Goal: Communication & Community: Answer question/provide support

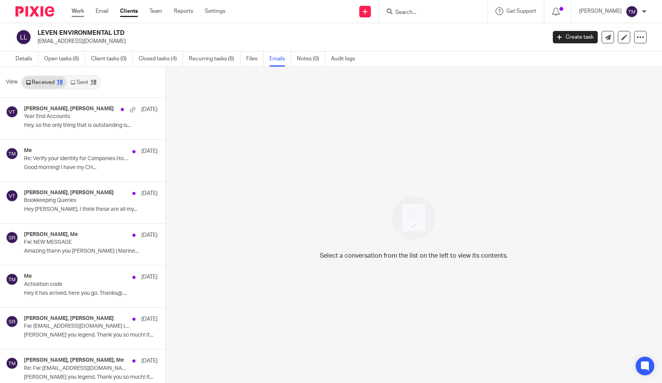
click at [81, 14] on link "Work" at bounding box center [78, 11] width 12 height 8
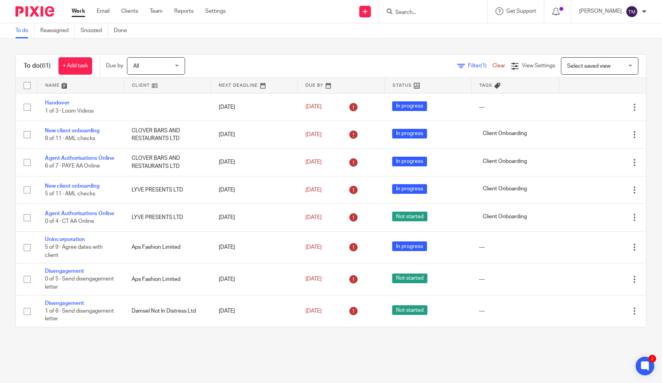
click at [481, 68] on span "(1)" at bounding box center [483, 65] width 6 height 5
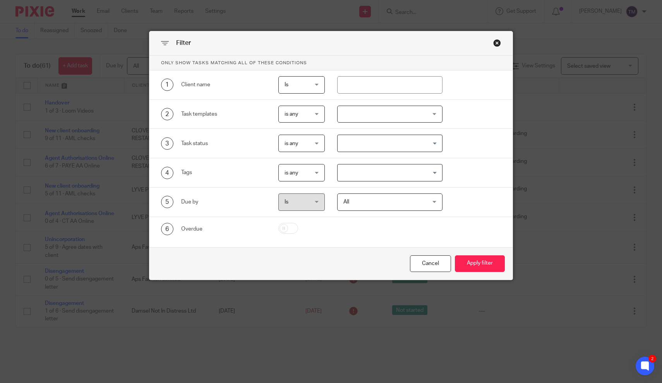
click at [355, 115] on div at bounding box center [389, 114] width 105 height 17
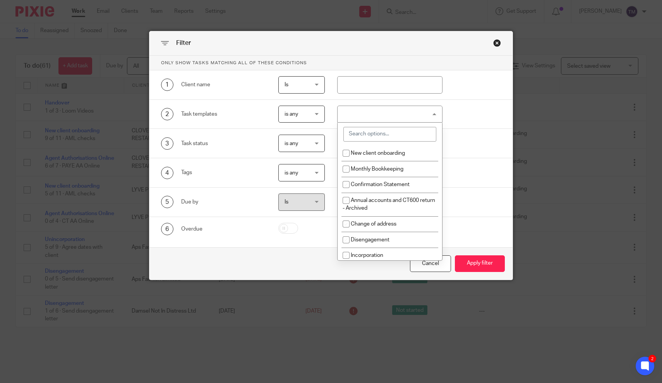
click at [368, 129] on input "search" at bounding box center [389, 134] width 93 height 15
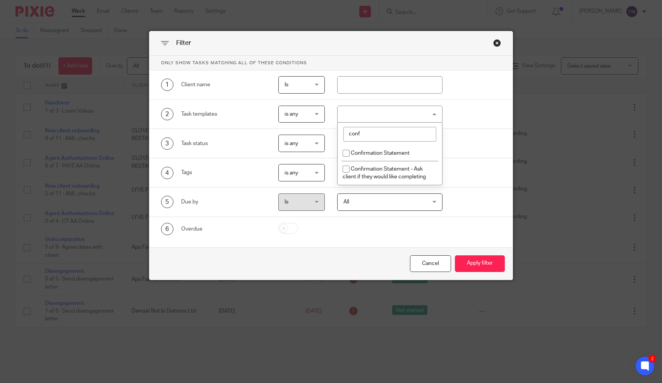
type input "conf"
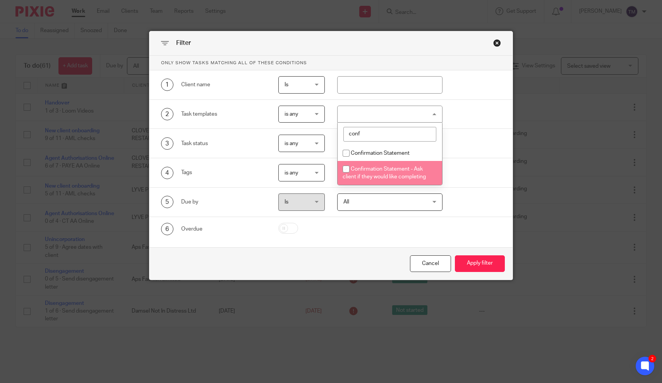
drag, startPoint x: 368, startPoint y: 129, endPoint x: 344, endPoint y: 172, distance: 49.2
click at [344, 172] on input "checkbox" at bounding box center [346, 169] width 15 height 15
checkbox input "true"
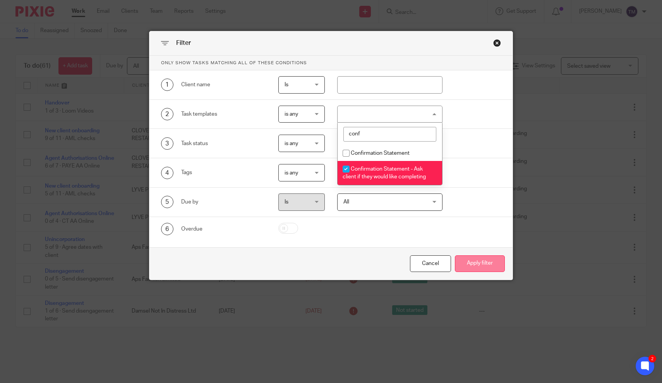
click at [468, 261] on button "Apply filter" at bounding box center [480, 264] width 50 height 17
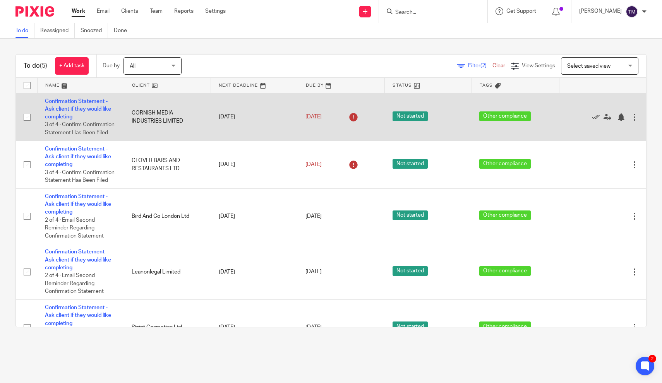
drag, startPoint x: 185, startPoint y: 121, endPoint x: 131, endPoint y: 114, distance: 55.1
click at [131, 114] on td "CORNISH MEDIA INDUSTRIES LIMITED" at bounding box center [167, 117] width 87 height 48
copy td "CORNISH MEDIA INDUSTRIES LIMITED"
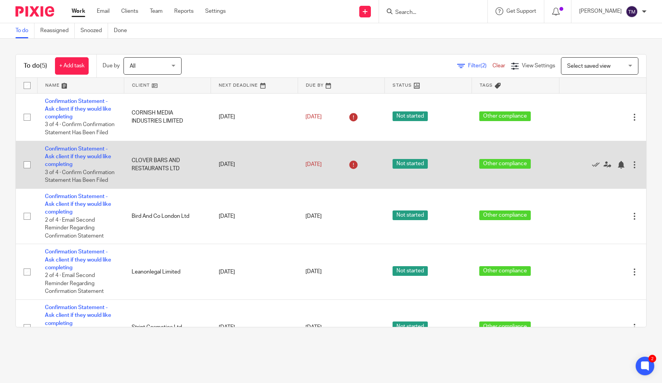
drag, startPoint x: 183, startPoint y: 170, endPoint x: 131, endPoint y: 163, distance: 52.3
click at [131, 163] on td "CLOVER BARS AND RESTAURANTS LTD" at bounding box center [167, 165] width 87 height 48
copy td "CLOVER BARS AND RESTAURANTS LTD"
click at [102, 151] on link "Confirmation Statement - Ask client if they would like completing" at bounding box center [78, 156] width 66 height 21
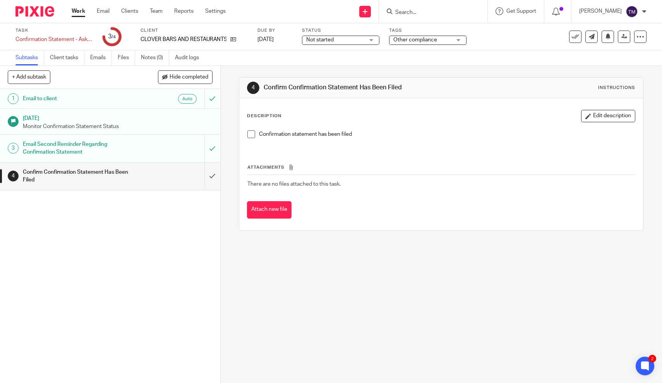
click at [81, 145] on h1 "Email Second Reminder Regarding Confirmation Statement" at bounding box center [81, 149] width 116 height 20
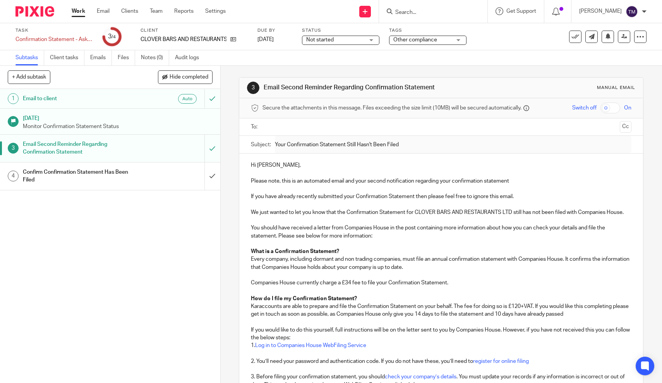
click at [283, 128] on input "text" at bounding box center [441, 127] width 352 height 9
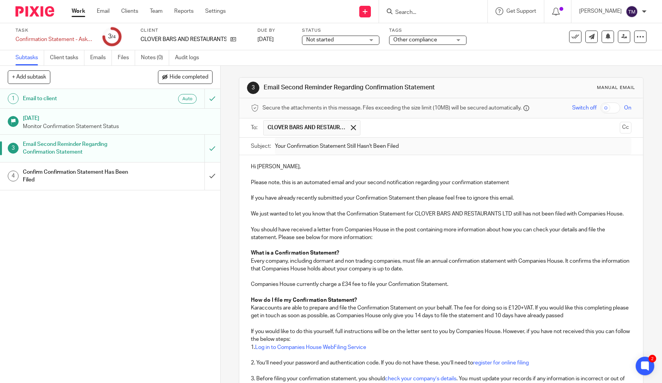
click at [470, 310] on p "Karaccounts are able to prepare and file the Confirmation Statement on your beh…" at bounding box center [441, 312] width 381 height 16
drag, startPoint x: 470, startPoint y: 313, endPoint x: 571, endPoint y: 310, distance: 100.7
click at [572, 310] on p "Karaccounts are able to prepare and file the Confirmation Statement on your beh…" at bounding box center [441, 312] width 381 height 16
click at [571, 310] on p "Karaccounts are able to prepare and file the Confirmation Statement on your beh…" at bounding box center [441, 312] width 381 height 16
click at [521, 314] on p "Karaccounts are able to prepare and file the Confirmation Statement on your beh…" at bounding box center [441, 312] width 381 height 16
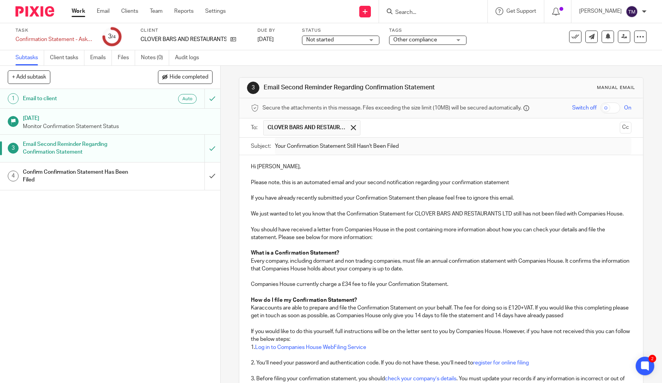
click at [536, 314] on p "Karaccounts are able to prepare and file the Confirmation Statement on your beh…" at bounding box center [441, 312] width 381 height 16
drag, startPoint x: 517, startPoint y: 314, endPoint x: 587, endPoint y: 314, distance: 70.5
click at [587, 314] on p "Karaccounts are able to prepare and file the Confirmation Statement on your beh…" at bounding box center [441, 312] width 381 height 16
click at [387, 183] on p "Please note, this is an automated email and your second notification regarding …" at bounding box center [441, 183] width 381 height 8
click at [522, 179] on p "Please note, this is an automated email and a notification regarding your confi…" at bounding box center [441, 183] width 381 height 8
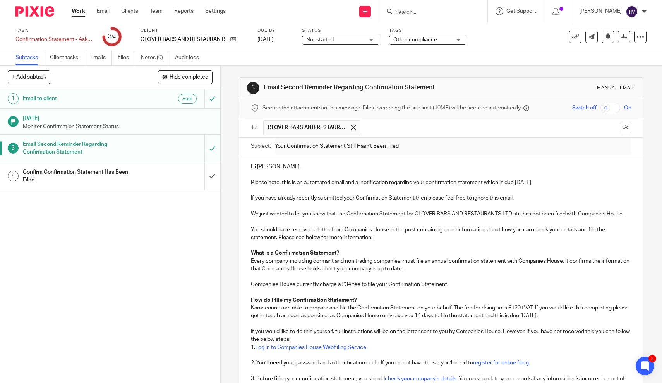
click at [467, 199] on p "If you have already recently submitted your Confirmation Statement then please …" at bounding box center [441, 198] width 381 height 8
click at [485, 285] on p "Companies House currently charge a £34 fee to file your Confirmation Statement." at bounding box center [441, 285] width 381 height 8
click at [475, 328] on p "If you would like to do this yourself, full instructions will be on the letter …" at bounding box center [441, 336] width 381 height 16
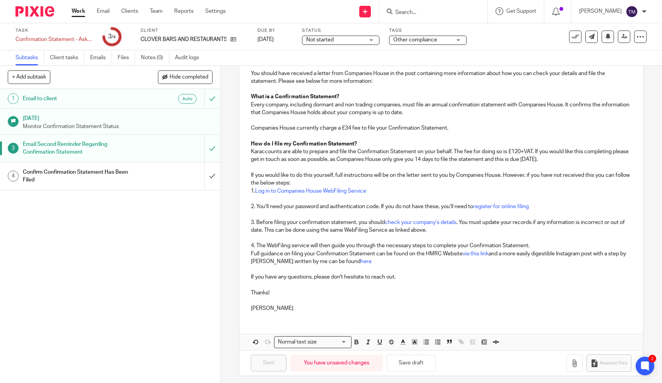
click at [287, 297] on p at bounding box center [441, 301] width 381 height 8
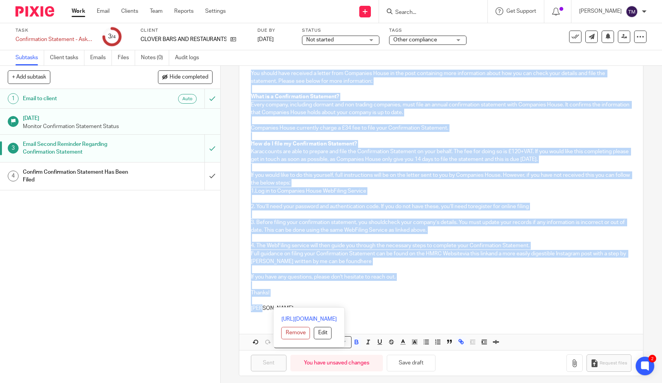
drag, startPoint x: 266, startPoint y: 306, endPoint x: 249, endPoint y: 72, distance: 234.8
click at [249, 72] on div "Hi Charlie, Please note, this is an automated email and a notification regardin…" at bounding box center [441, 158] width 404 height 319
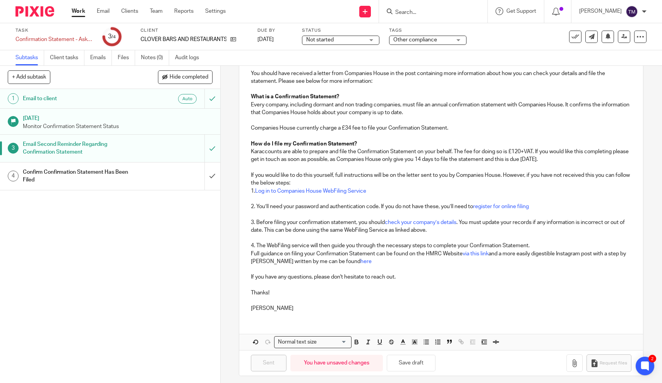
click at [257, 174] on p "If you would like to do this yourself, full instructions will be on the letter …" at bounding box center [441, 180] width 381 height 16
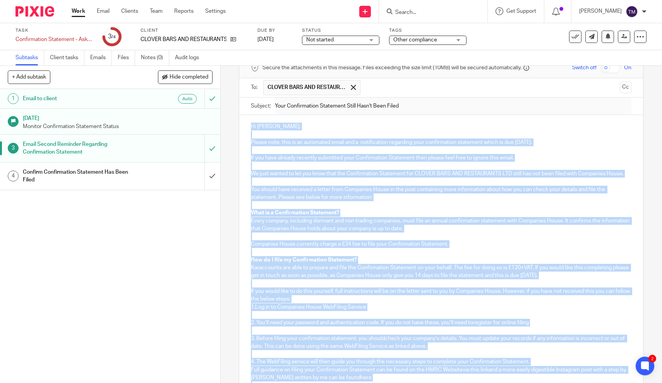
scroll to position [0, 0]
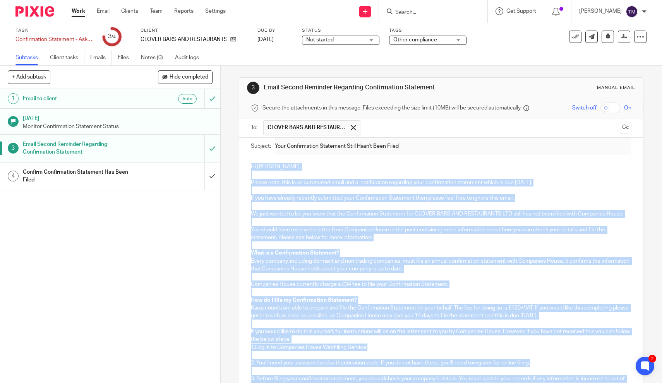
drag, startPoint x: 263, startPoint y: 304, endPoint x: 243, endPoint y: 162, distance: 143.1
click at [243, 162] on div "Hi Charlie, Please note, this is an automated email and a notification regardin…" at bounding box center [441, 314] width 404 height 319
copy div "Hi Charlie, Please note, this is an automated email and a notification regardin…"
click at [101, 59] on link "Emails" at bounding box center [101, 57] width 22 height 15
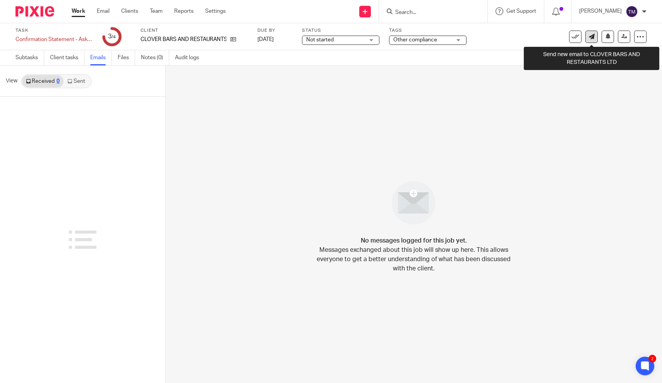
click at [593, 38] on icon at bounding box center [592, 37] width 6 height 6
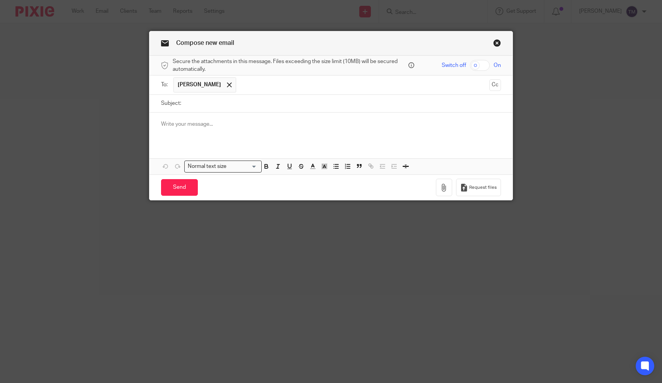
click at [213, 106] on input "Subject:" at bounding box center [343, 103] width 316 height 17
type input "Confirmation Statement Due [DATE] ([DATE])"
click at [175, 122] on p at bounding box center [331, 124] width 340 height 8
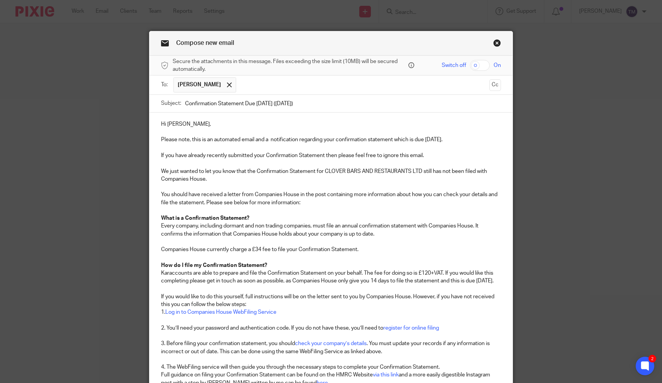
scroll to position [48, 0]
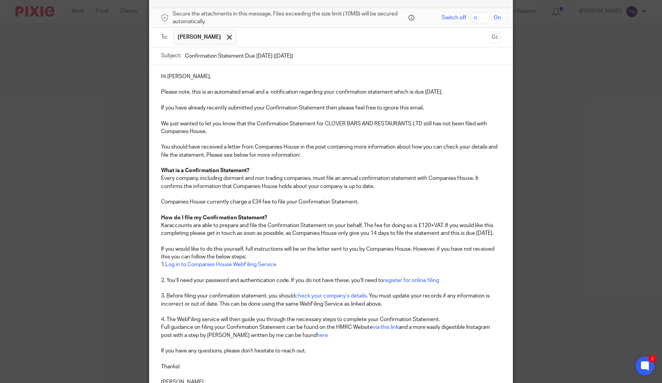
click at [306, 198] on p "Companies House currently charge a £34 fee to file your Confirmation Statement." at bounding box center [331, 202] width 340 height 8
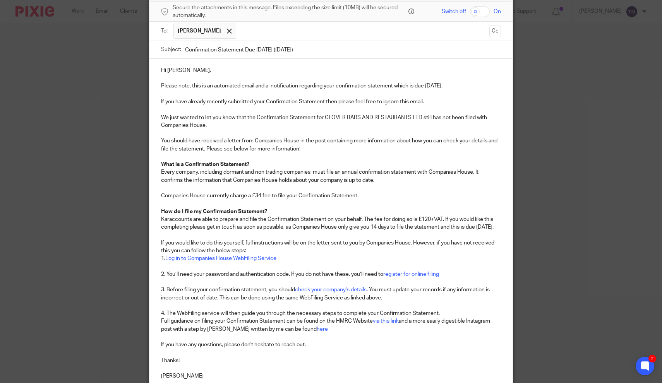
click at [401, 132] on p at bounding box center [331, 133] width 340 height 8
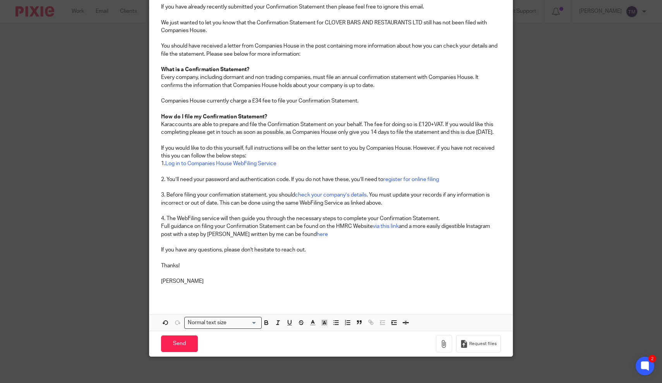
click at [218, 286] on p at bounding box center [331, 290] width 340 height 8
click at [184, 339] on input "Send" at bounding box center [179, 344] width 37 height 17
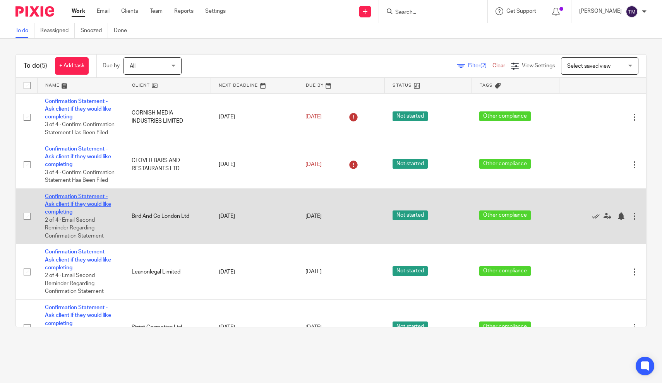
click at [94, 198] on link "Confirmation Statement - Ask client if they would like completing" at bounding box center [78, 204] width 66 height 21
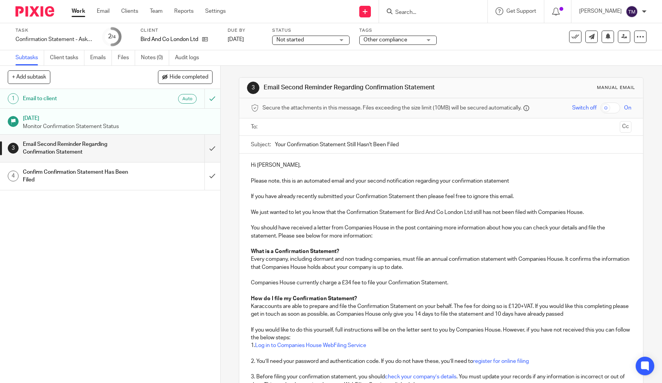
click at [308, 124] on input "text" at bounding box center [441, 127] width 352 height 9
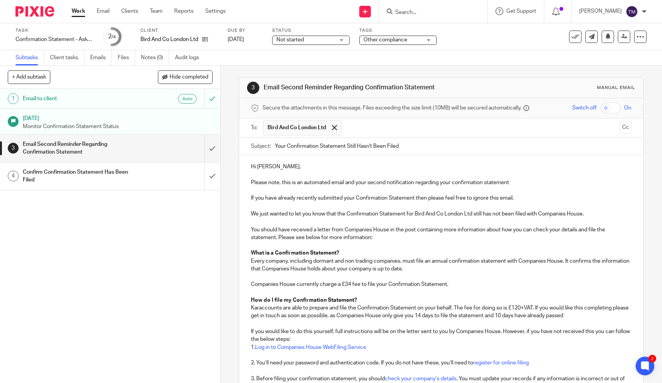
click at [434, 197] on p "If you have already recently submitted your Confirmation Statement then please …" at bounding box center [441, 198] width 381 height 8
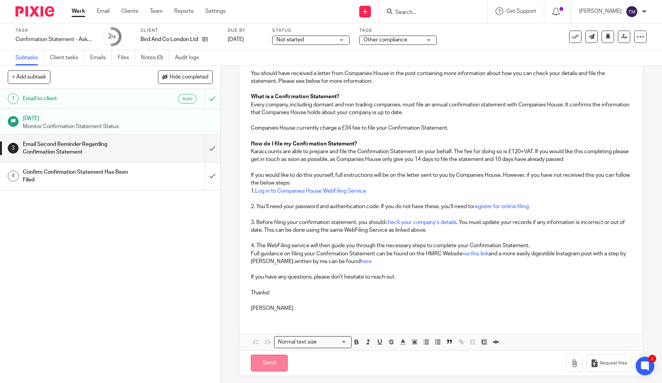
click at [275, 362] on input "Send" at bounding box center [269, 363] width 37 height 17
type input "Sent"
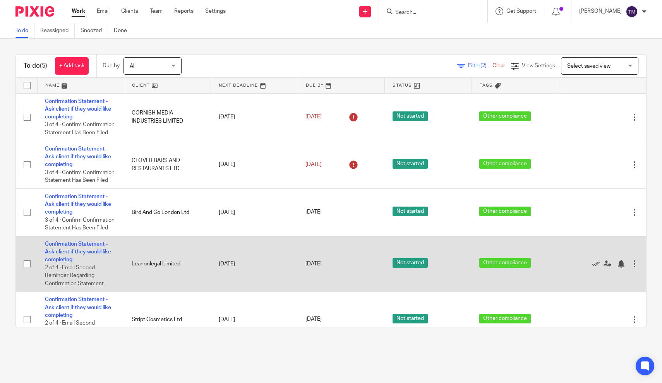
click at [167, 240] on td "Leanonlegal Limited" at bounding box center [167, 264] width 87 height 56
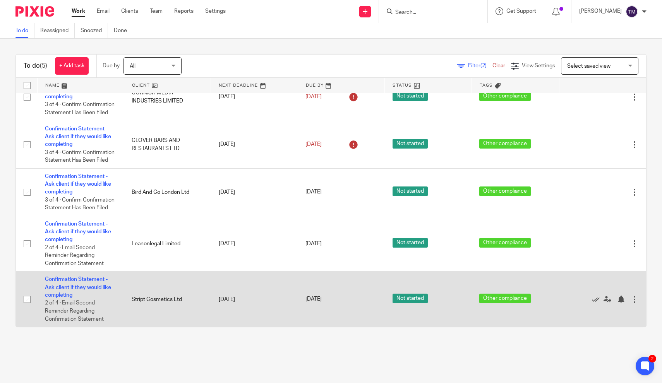
scroll to position [22, 0]
click at [94, 285] on link "Confirmation Statement - Ask client if they would like completing" at bounding box center [78, 287] width 66 height 21
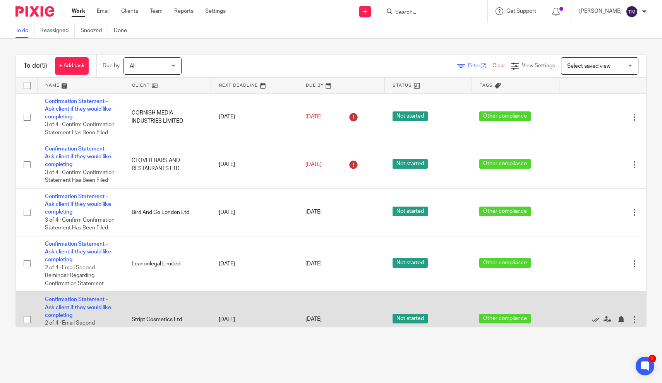
drag, startPoint x: 185, startPoint y: 323, endPoint x: 131, endPoint y: 323, distance: 53.8
click at [131, 323] on td "Stript Cosmetics Ltd" at bounding box center [167, 319] width 87 height 55
copy td "Stript Cosmetics Ltd"
